Goal: Information Seeking & Learning: Learn about a topic

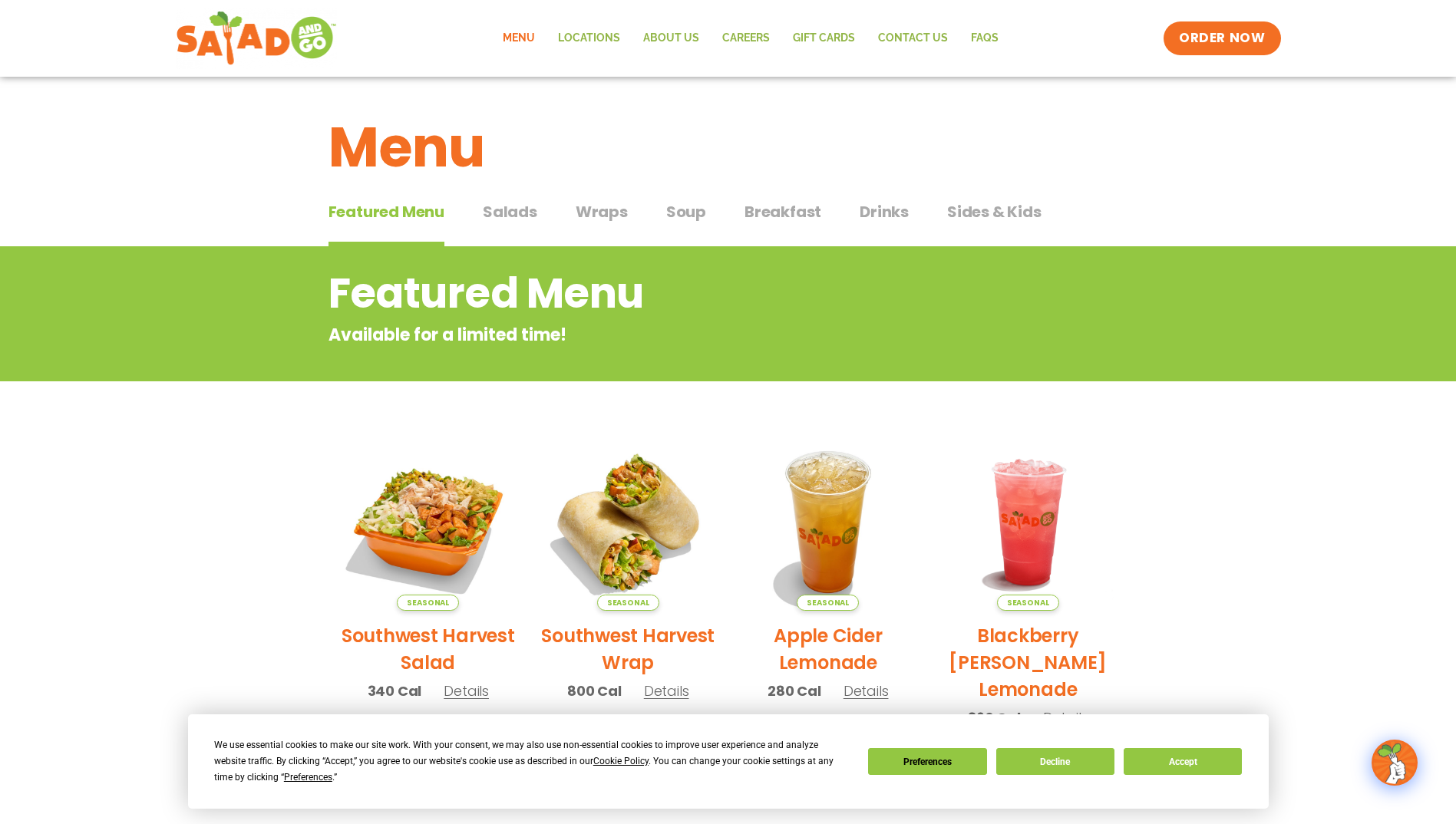
click at [591, 212] on span "Wraps" at bounding box center [602, 212] width 52 height 23
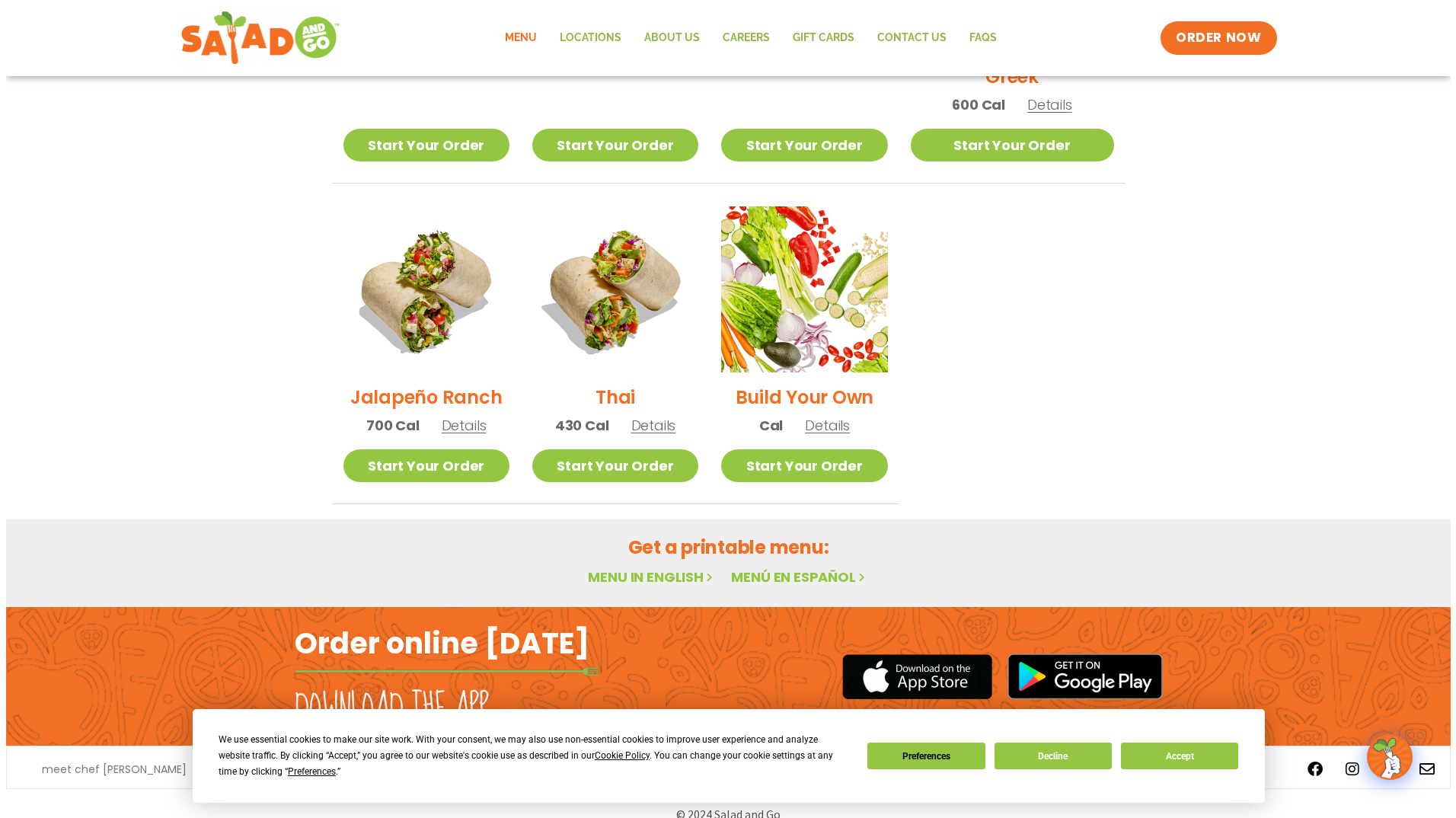
scroll to position [993, 0]
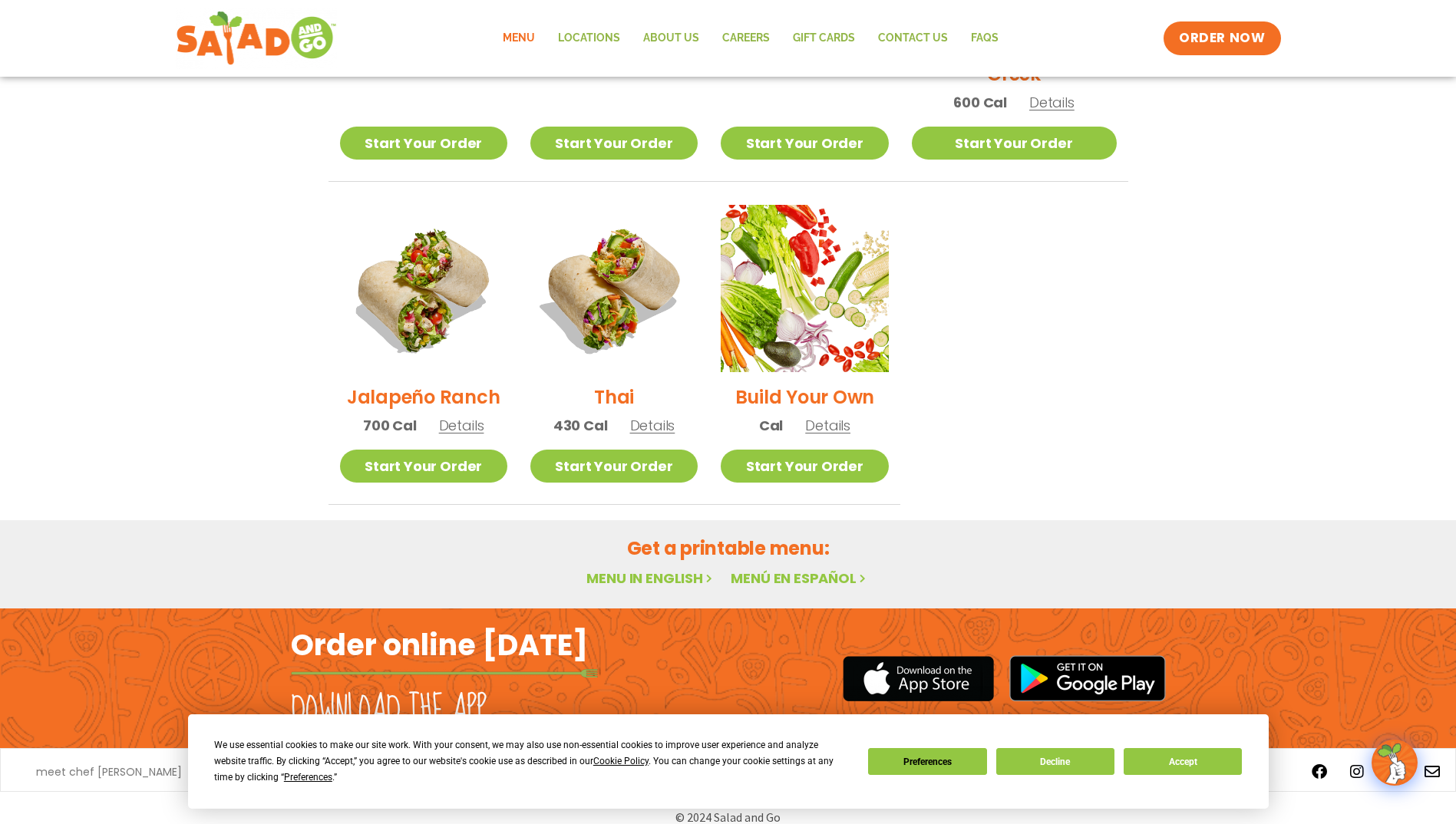
click at [442, 384] on h2 "Jalapeño Ranch" at bounding box center [423, 397] width 153 height 27
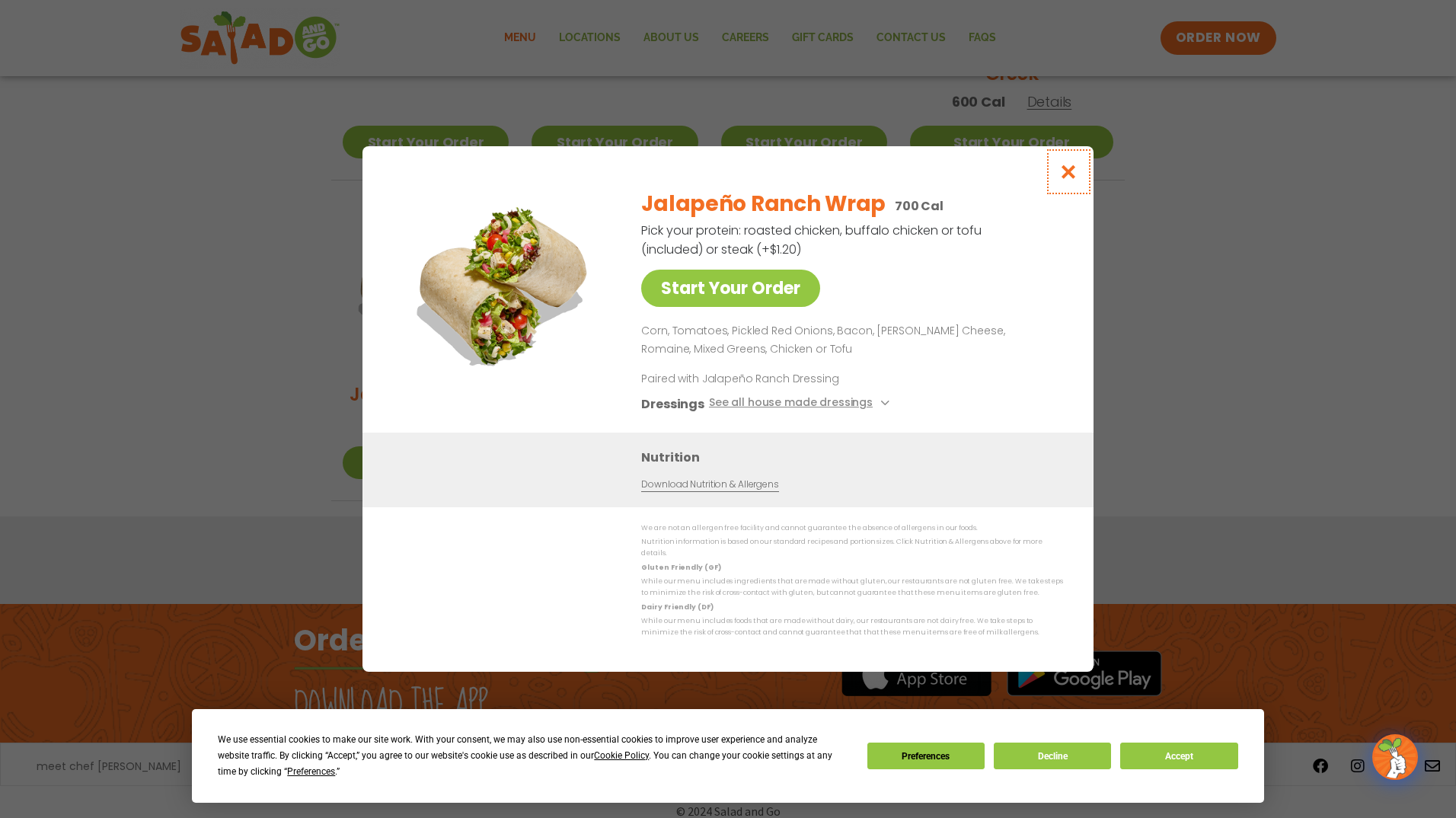
drag, startPoint x: 1067, startPoint y: 176, endPoint x: 1061, endPoint y: 184, distance: 10.0
click at [1068, 176] on icon "Close modal" at bounding box center [1068, 171] width 19 height 16
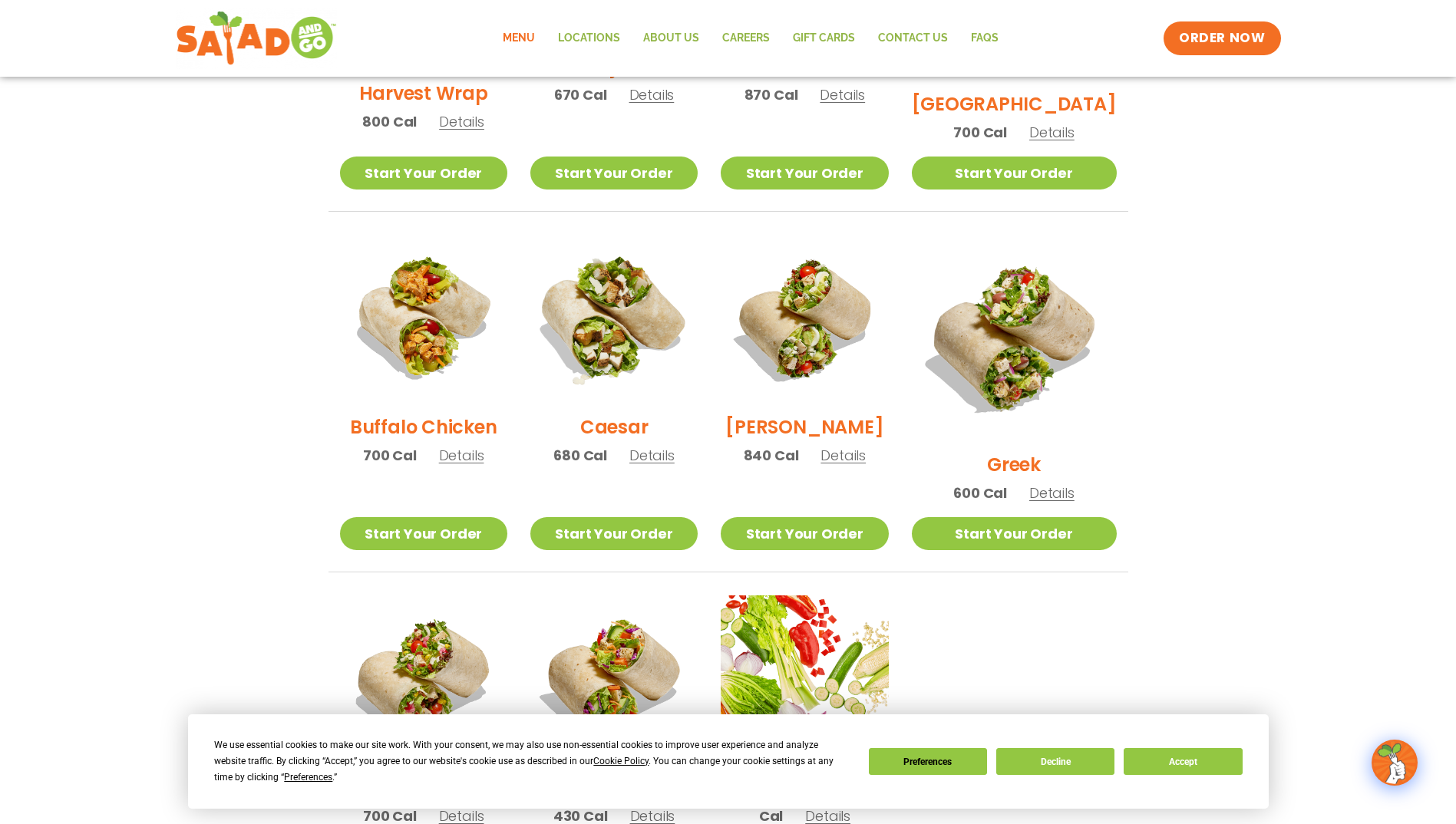
scroll to position [586, 0]
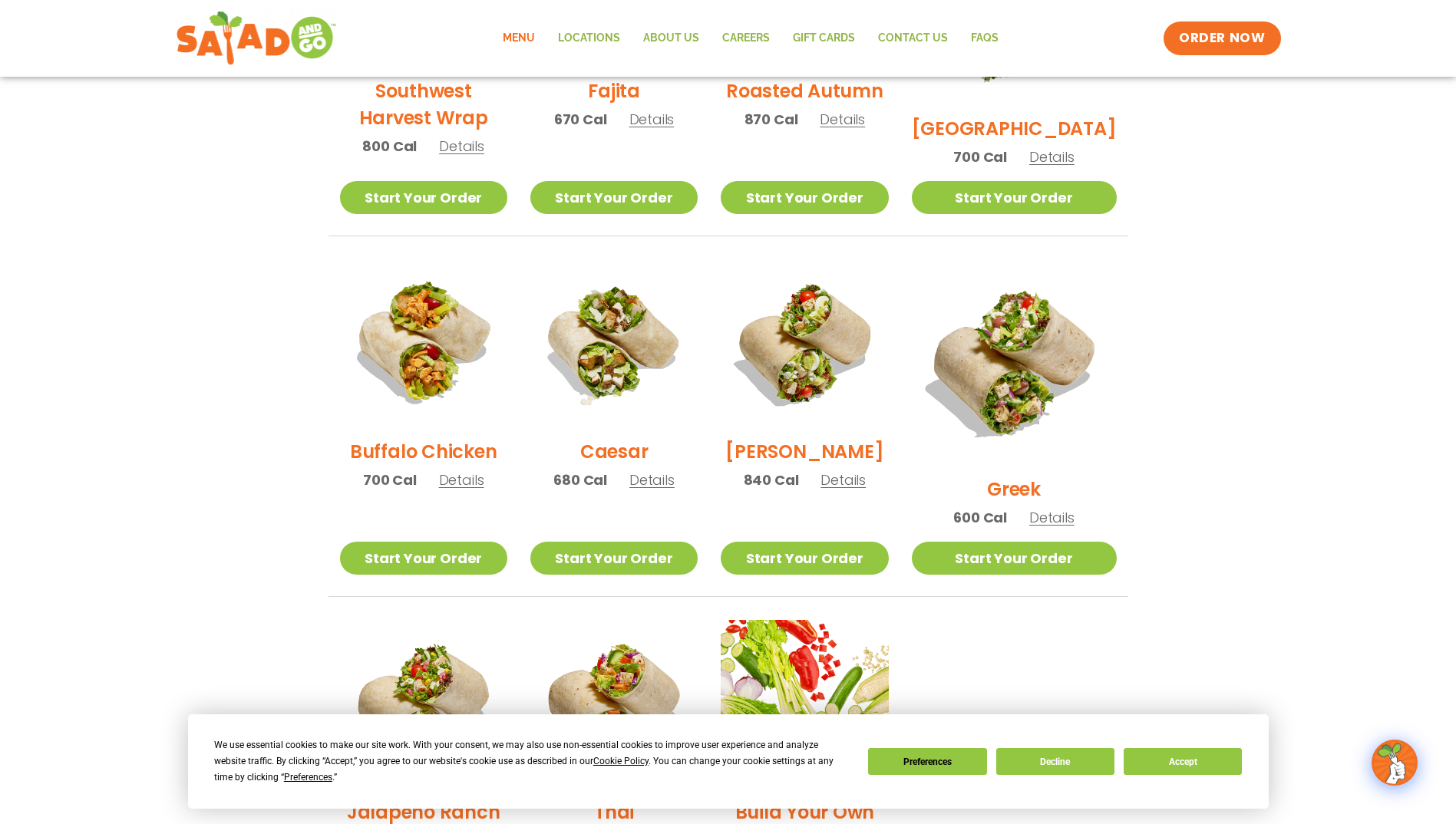
click at [400, 462] on h2 "Buffalo Chicken" at bounding box center [423, 452] width 146 height 27
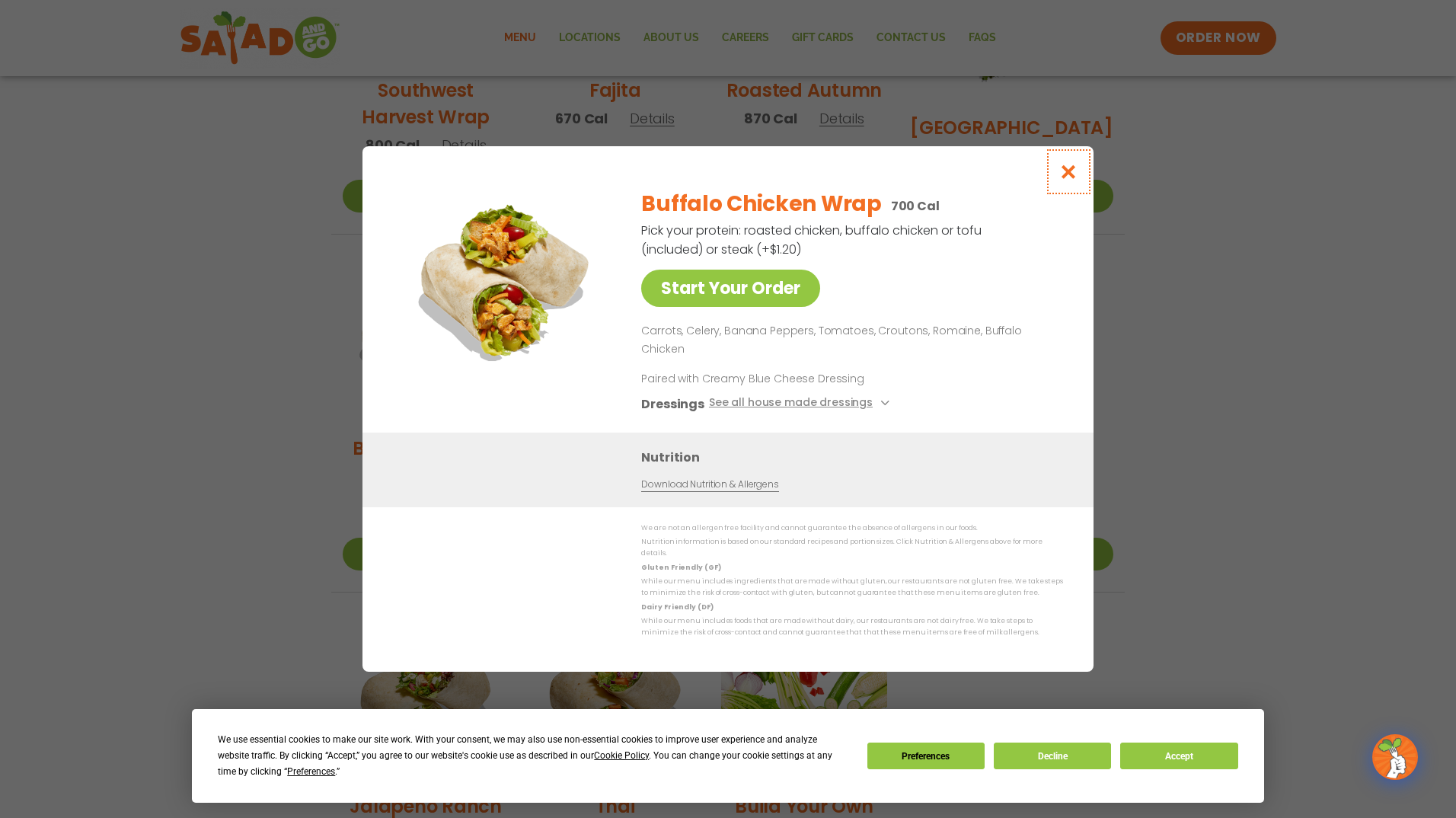
click at [1064, 180] on icon "Close modal" at bounding box center [1068, 171] width 19 height 16
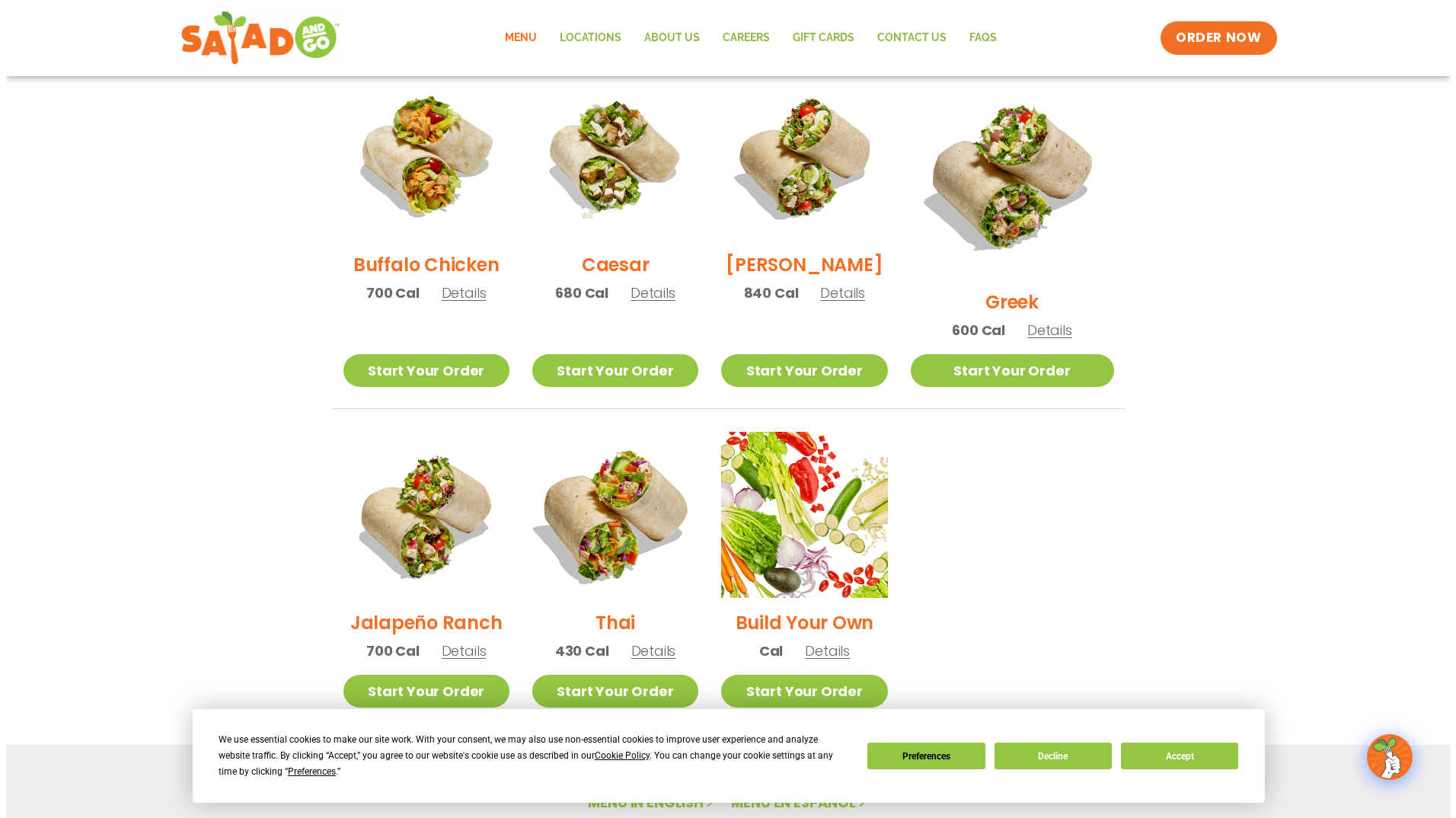
scroll to position [810, 0]
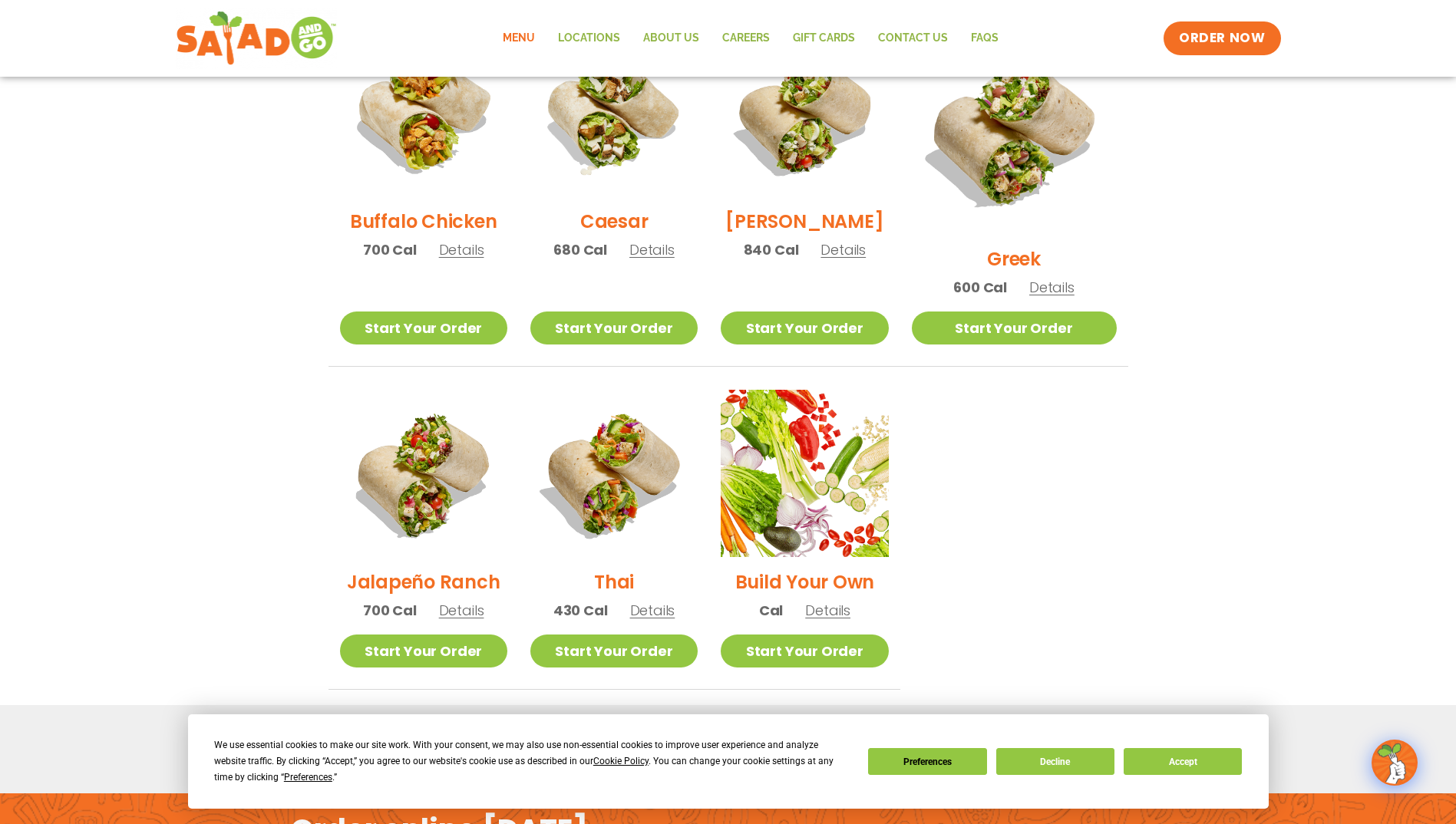
click at [460, 569] on h2 "Jalapeño Ranch" at bounding box center [423, 582] width 153 height 27
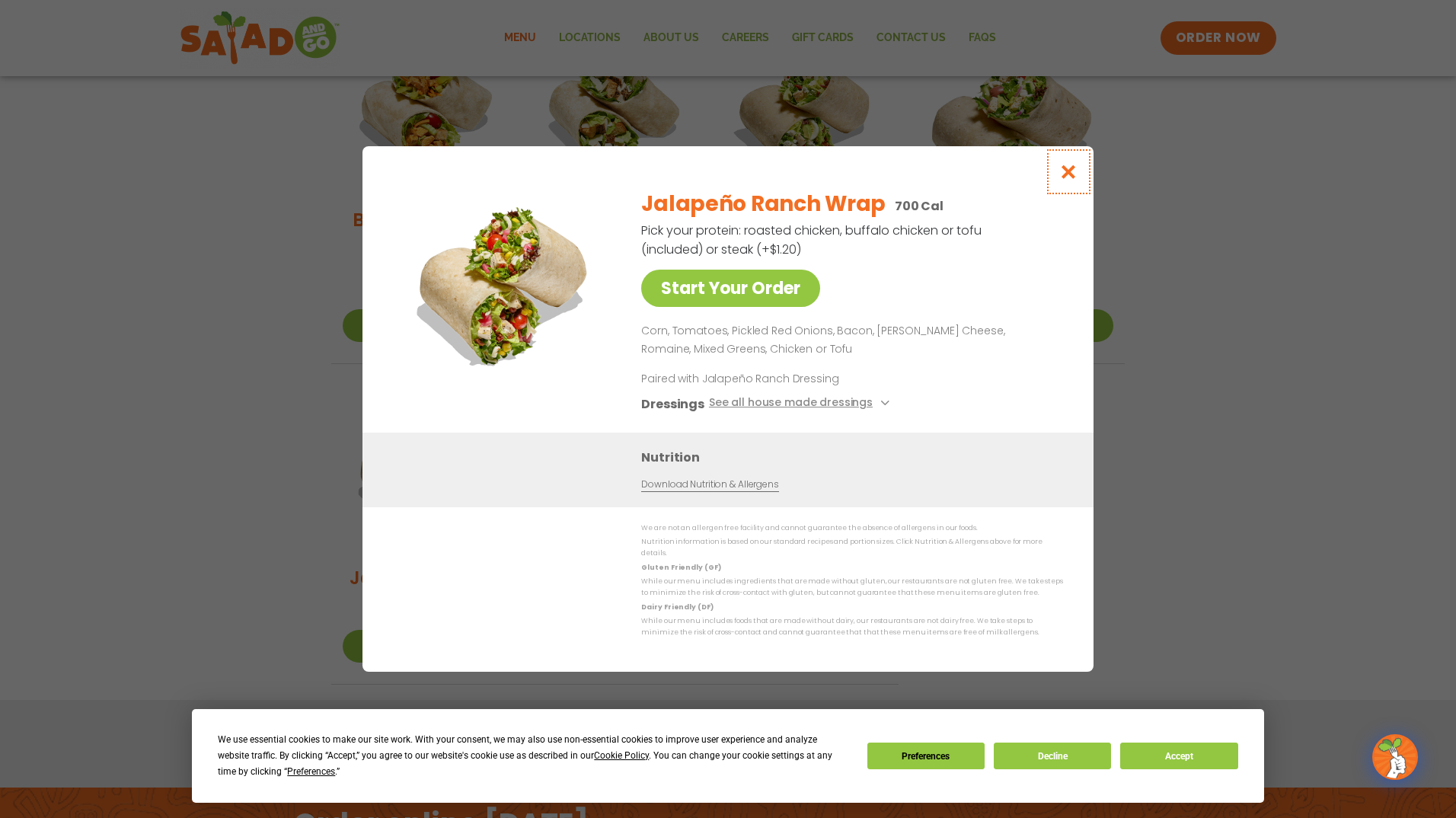
click at [1072, 175] on icon "Close modal" at bounding box center [1068, 171] width 19 height 16
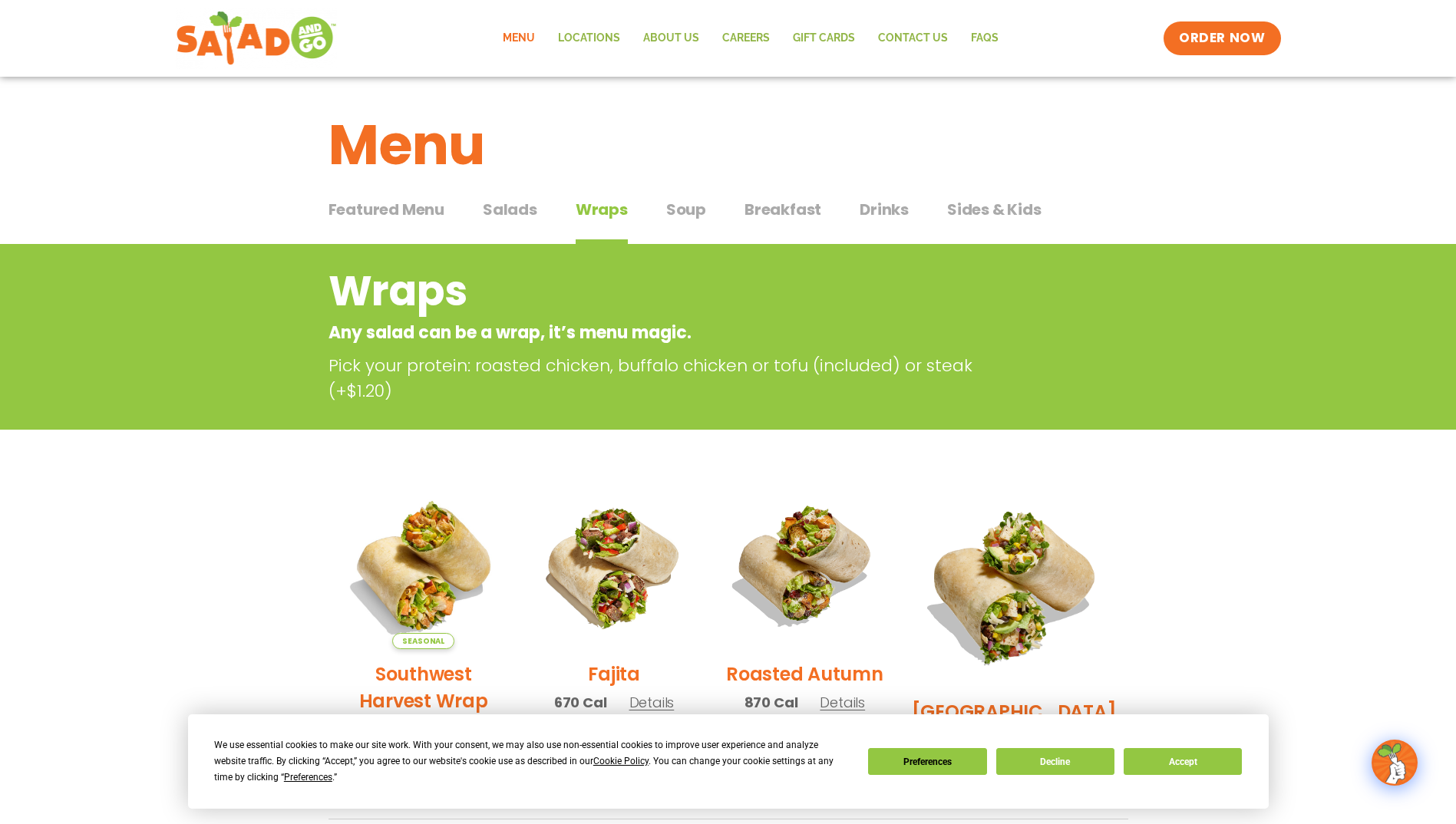
scroll to position [0, 0]
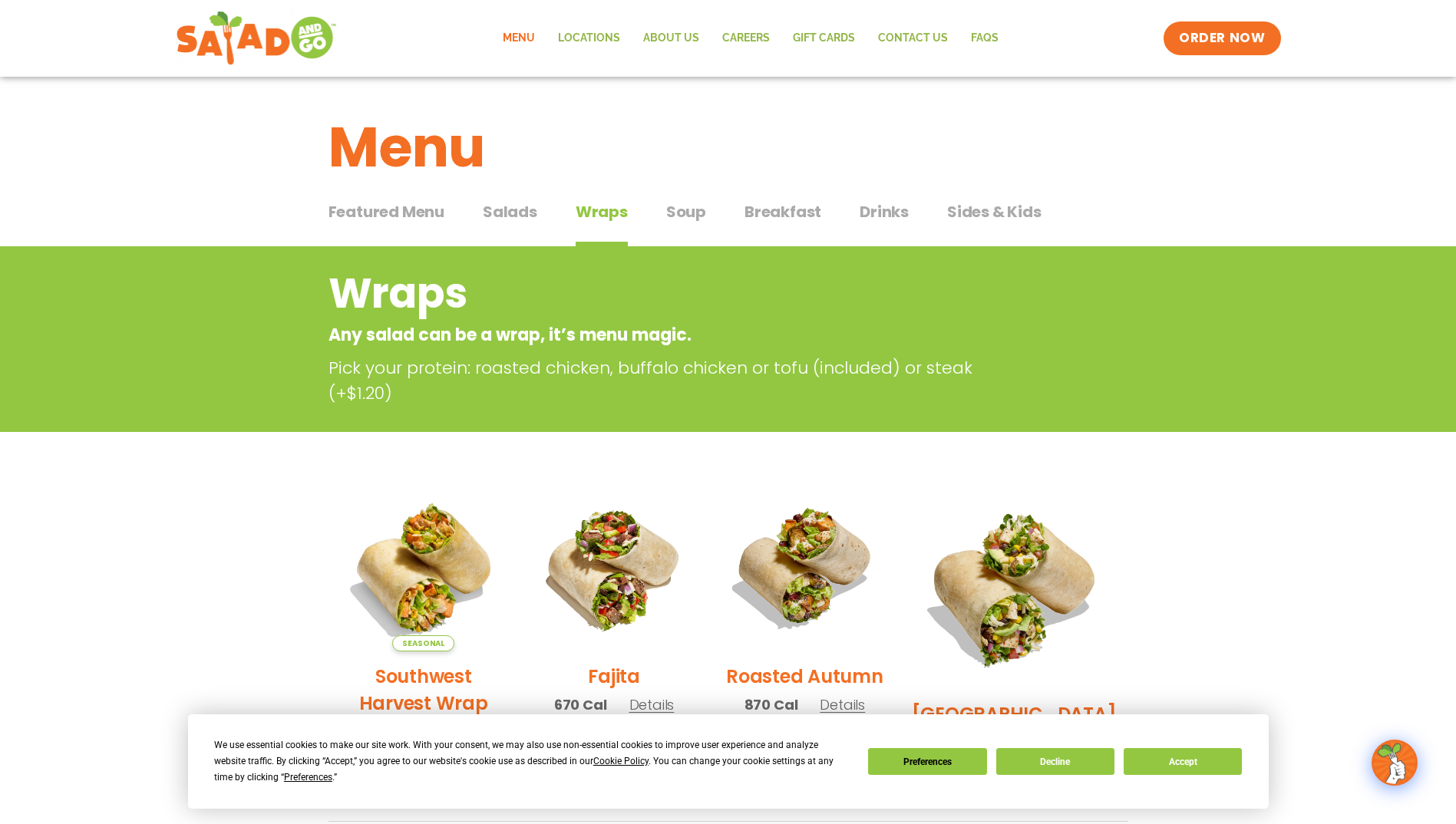
click at [992, 213] on span "Sides & Kids" at bounding box center [994, 212] width 95 height 23
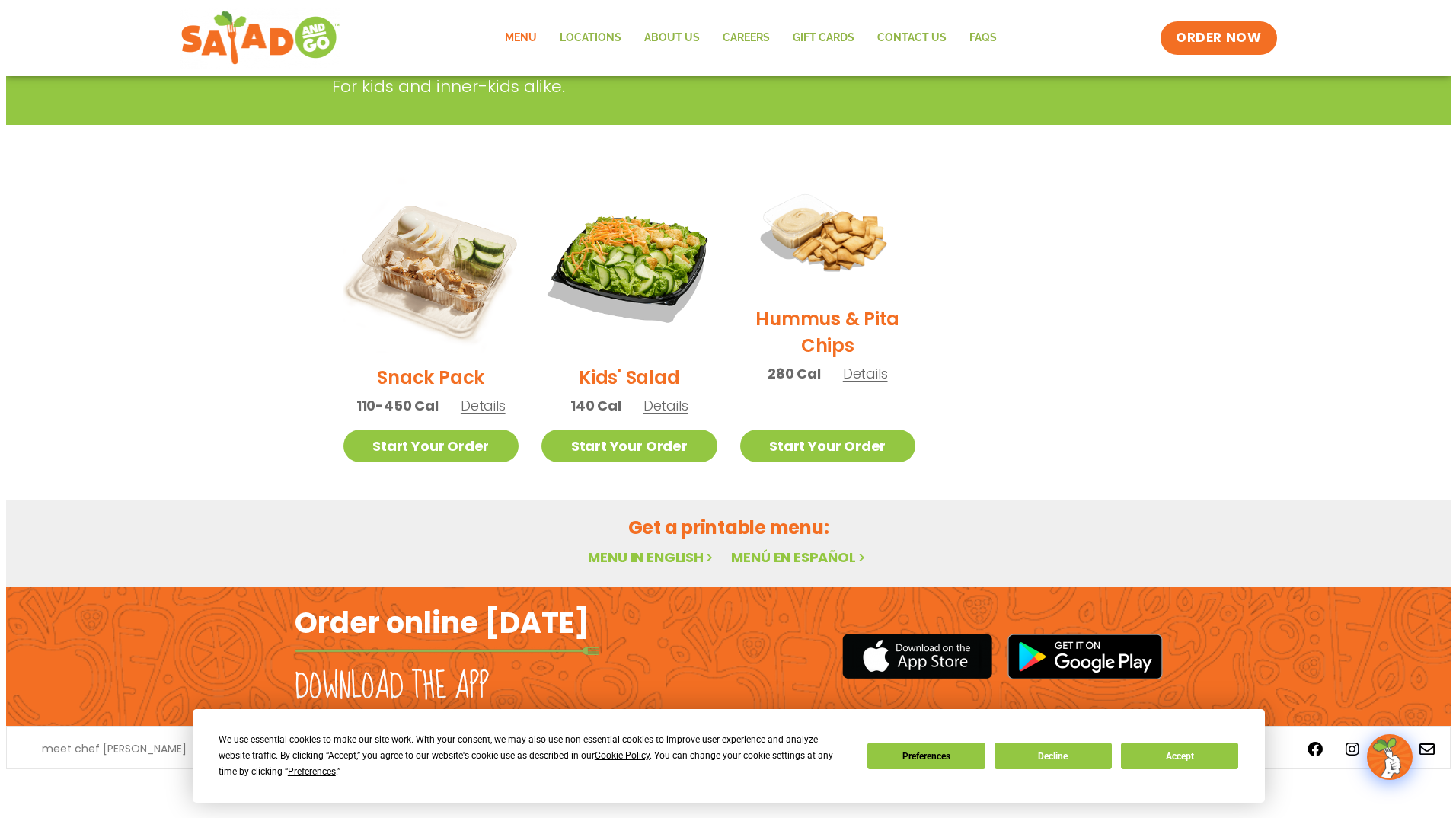
scroll to position [282, 0]
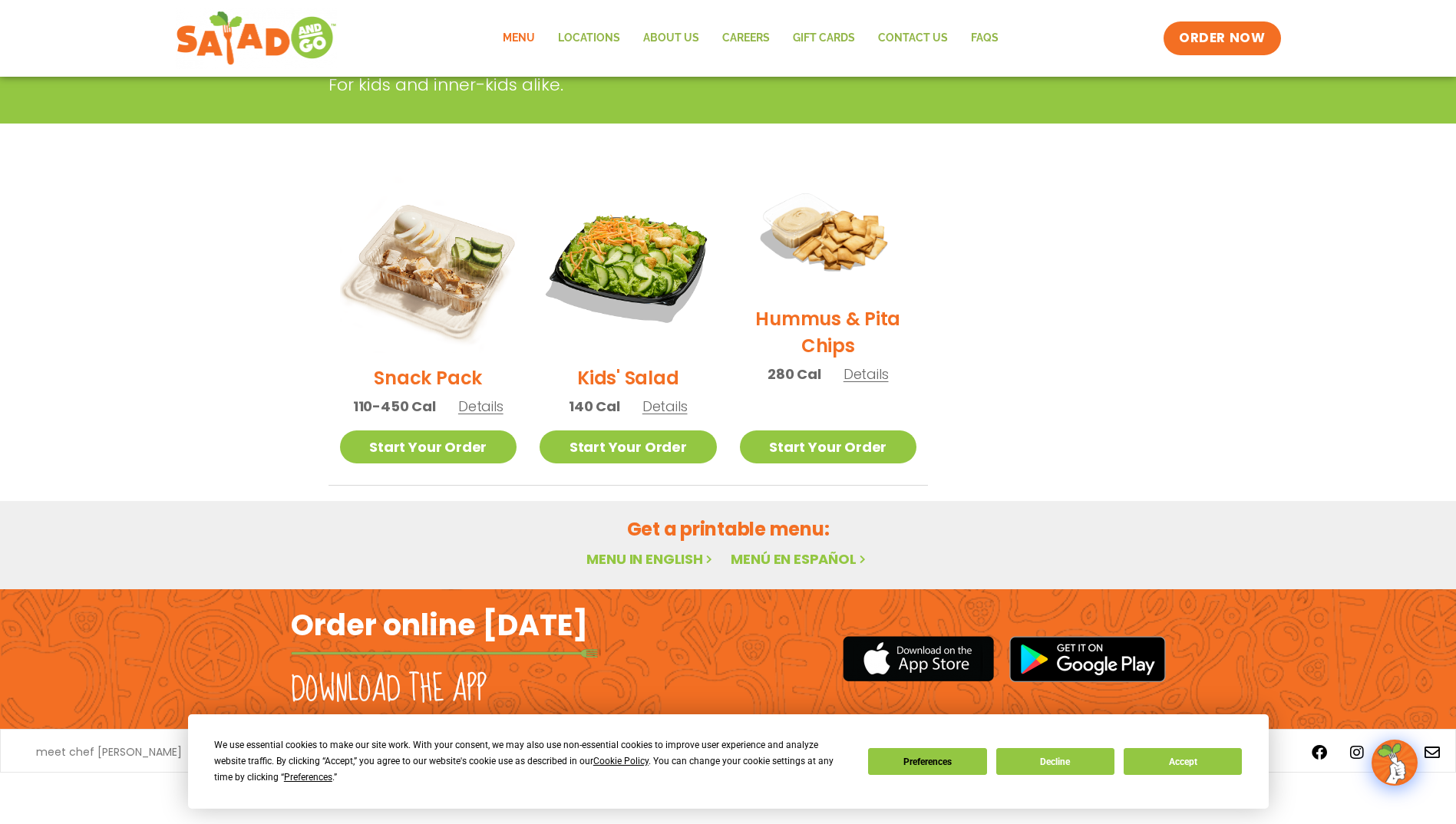
click at [823, 320] on h2 "Hummus & Pita Chips" at bounding box center [828, 332] width 177 height 54
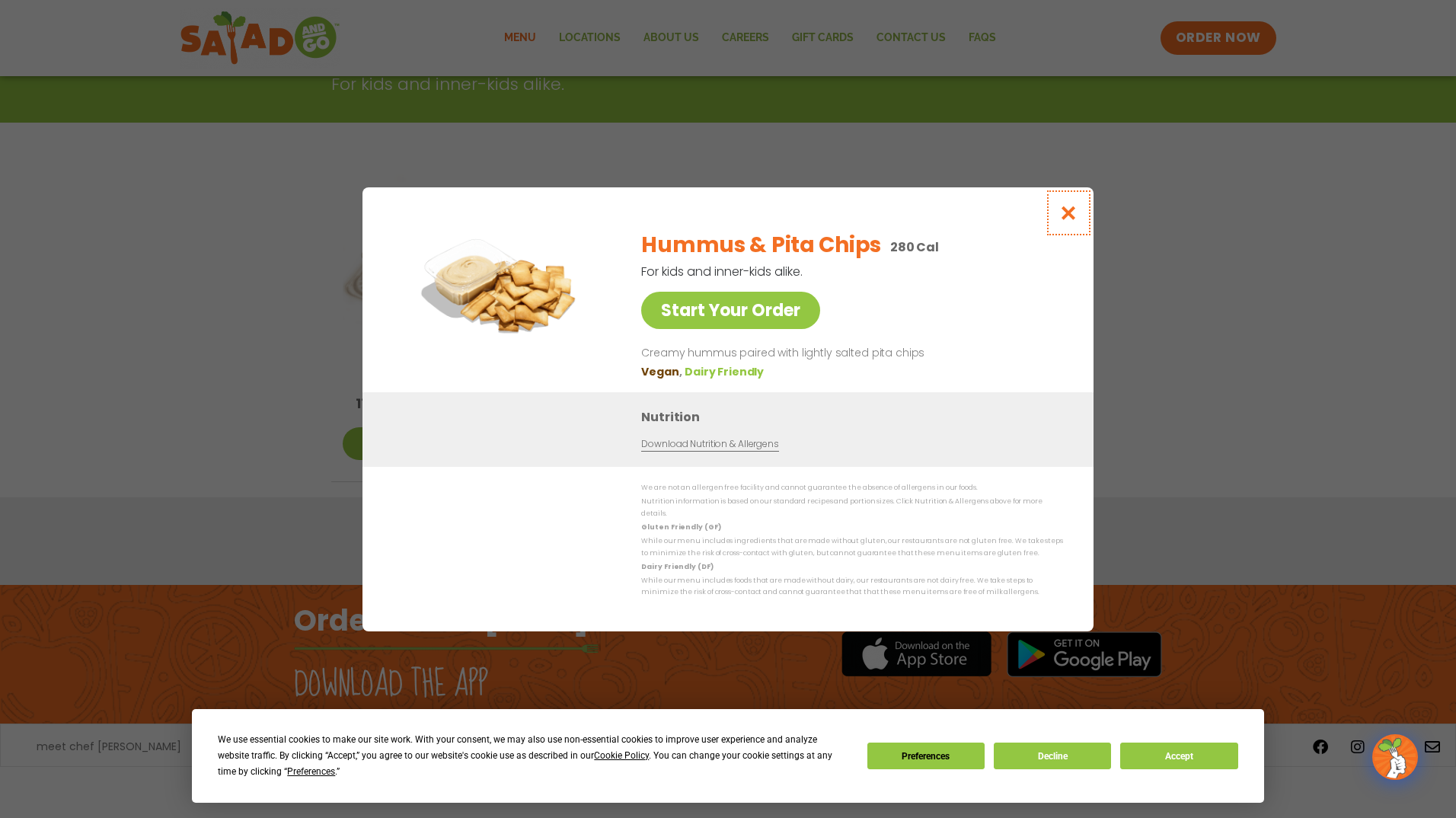
click at [1065, 208] on button "Close modal" at bounding box center [1069, 213] width 50 height 51
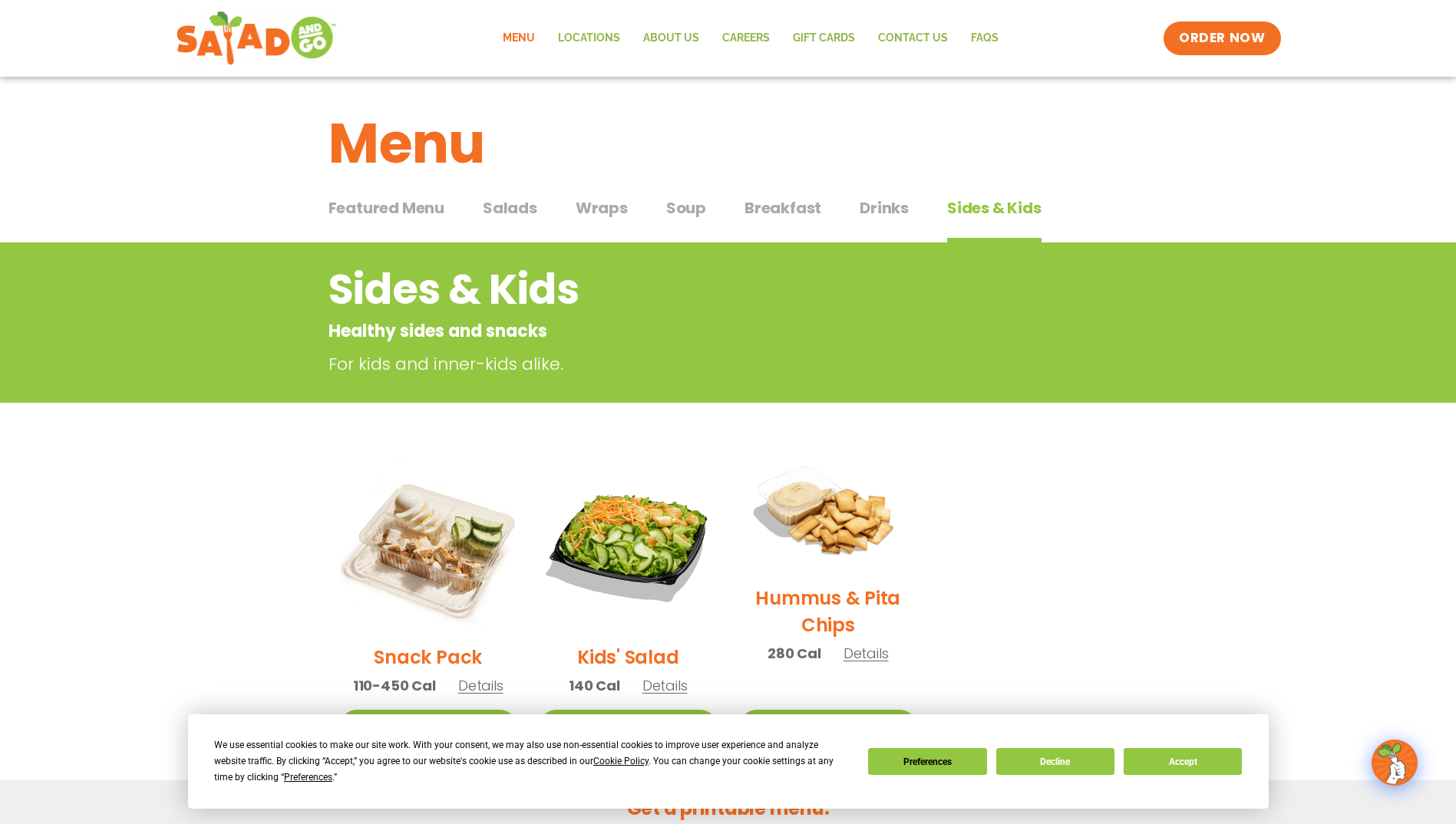
scroll to position [0, 0]
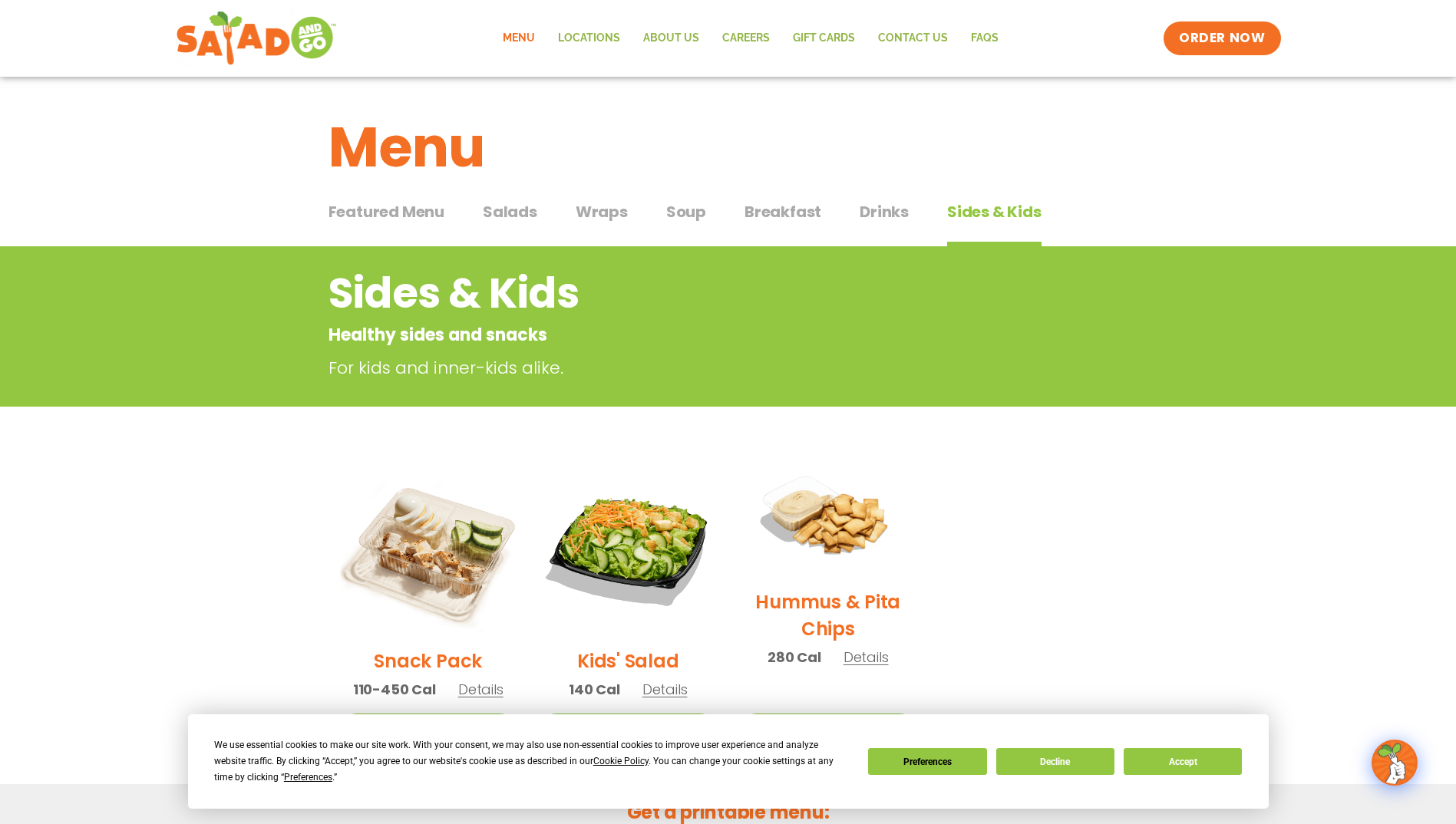
click at [871, 218] on span "Drinks" at bounding box center [884, 212] width 49 height 23
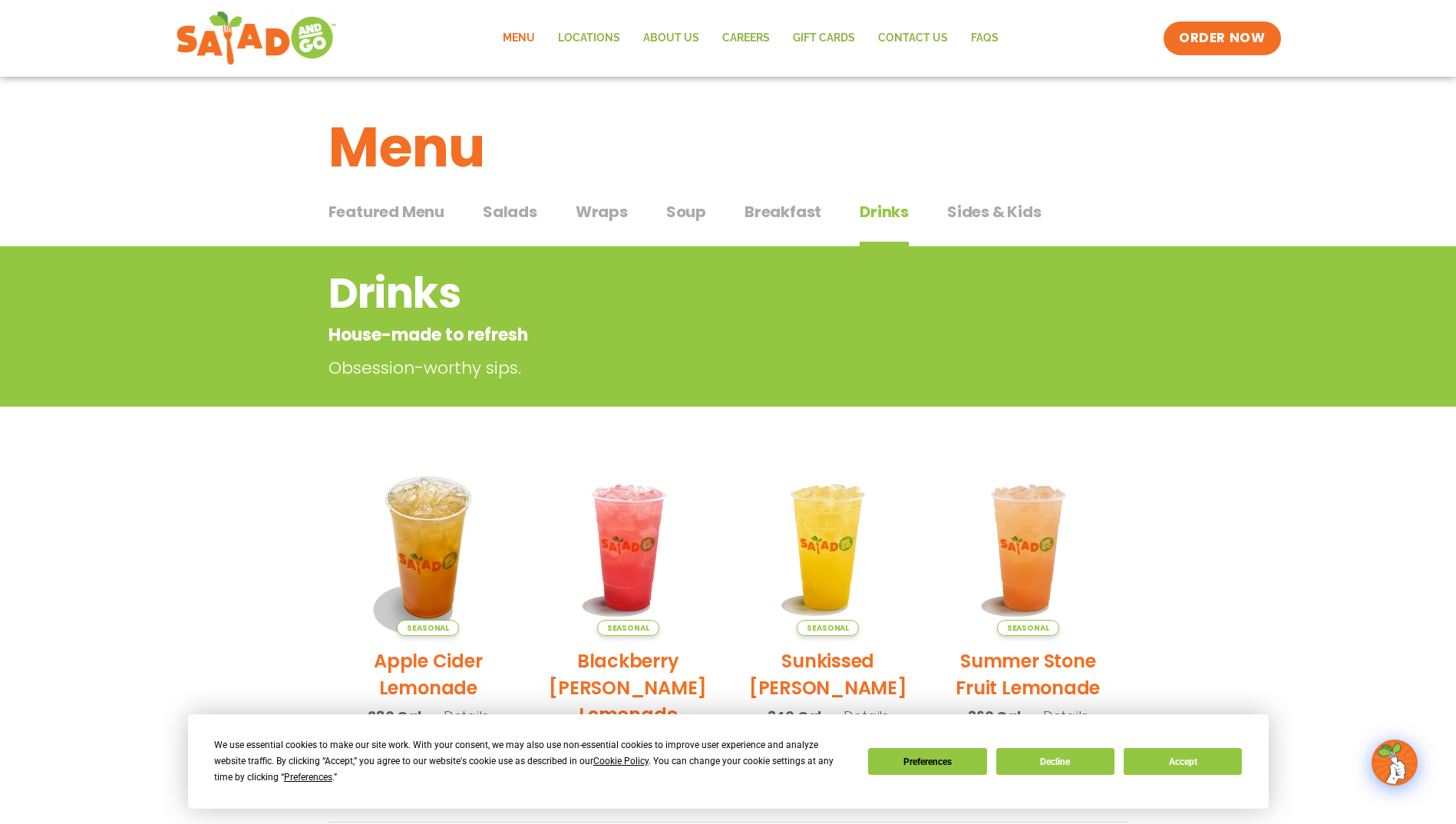
click at [791, 214] on span "Breakfast" at bounding box center [783, 212] width 77 height 23
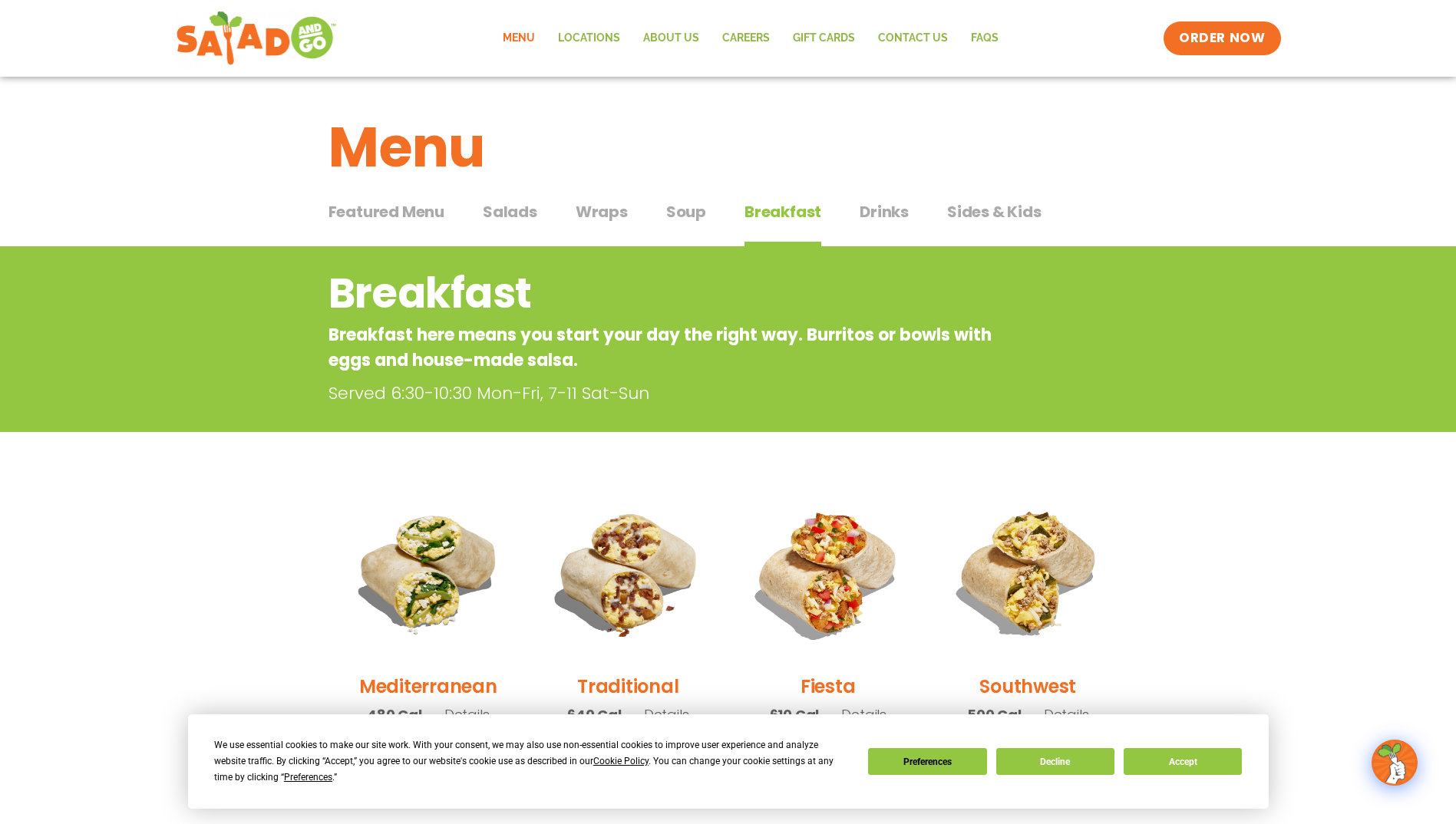
click at [598, 210] on span "Wraps" at bounding box center [602, 212] width 52 height 23
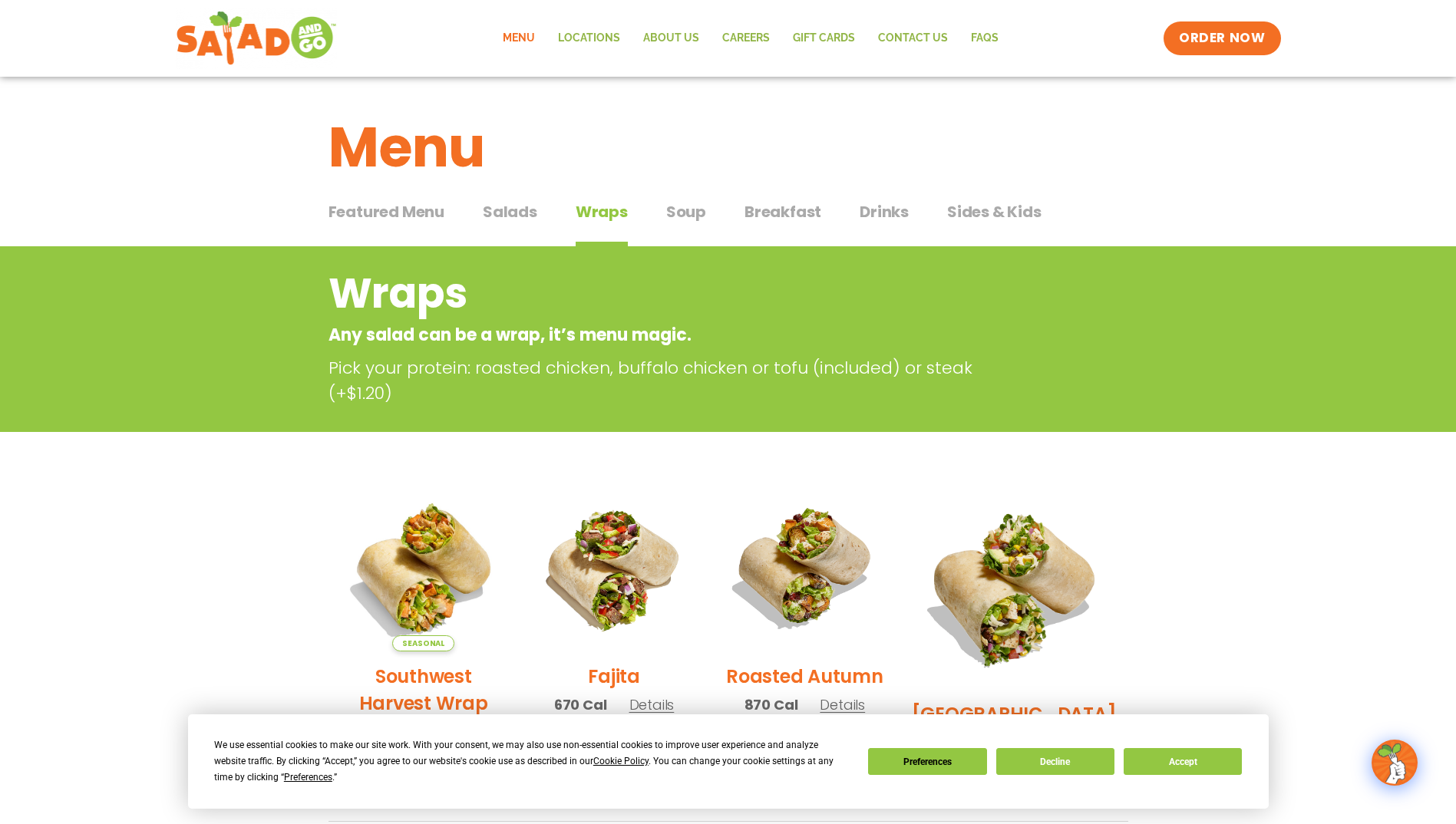
click at [507, 217] on span "Salads" at bounding box center [510, 212] width 54 height 23
